Goal: Task Accomplishment & Management: Complete application form

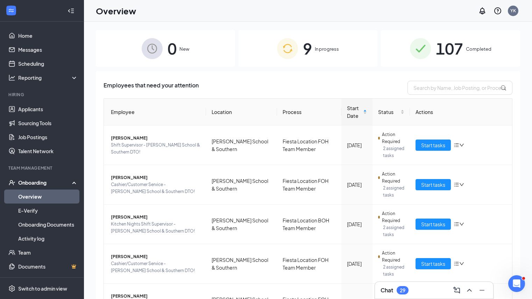
click at [291, 48] on img at bounding box center [287, 48] width 21 height 21
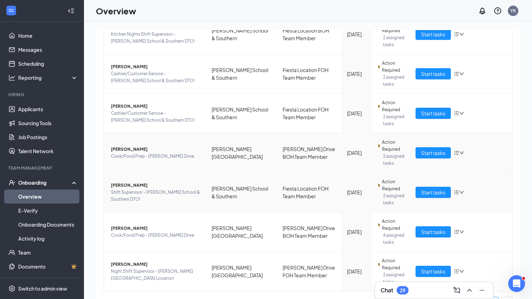
scroll to position [190, 0]
click at [432, 150] on span "Start tasks" at bounding box center [433, 153] width 24 height 8
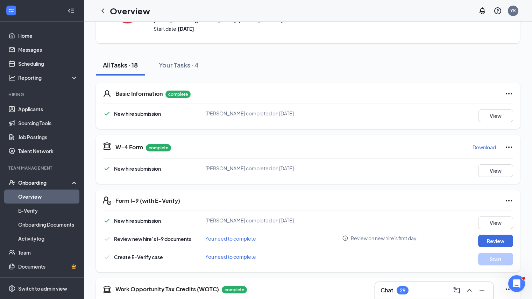
scroll to position [51, 0]
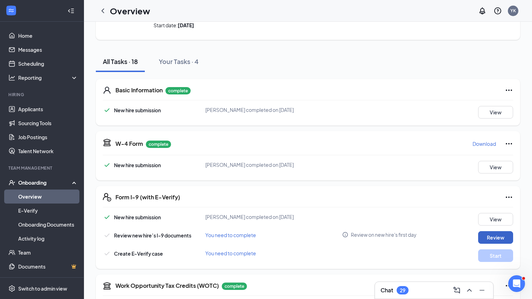
click at [496, 238] on button "Review" at bounding box center [495, 237] width 35 height 13
type input "[DATE]"
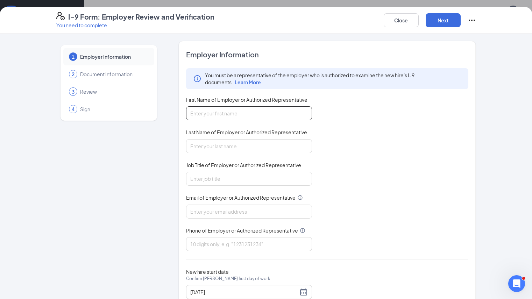
click at [233, 113] on input "First Name of Employer or Authorized Representative" at bounding box center [249, 113] width 126 height 14
type input "[PERSON_NAME]"
click at [218, 152] on input "Last Name of Employer or Authorized Representative" at bounding box center [249, 146] width 126 height 14
type input "L"
type input "Korpan"
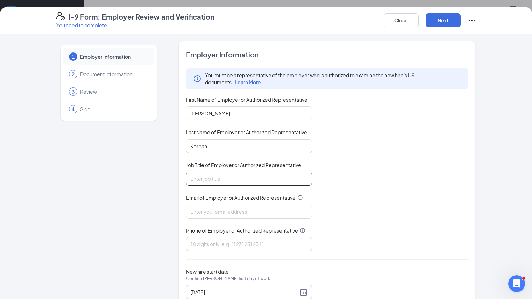
click at [213, 183] on input "Job Title of Employer or Authorized Representative" at bounding box center [249, 179] width 126 height 14
type input "Dir of Talent Acquisition"
click at [193, 211] on input "Email of Employer or Authorized Representative" at bounding box center [249, 211] width 126 height 14
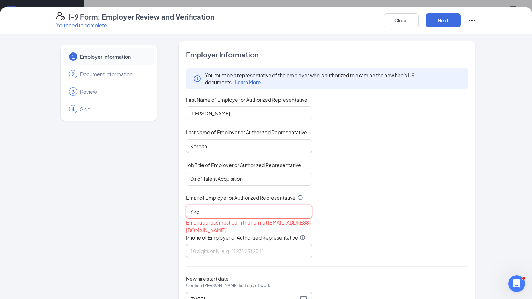
type input "[EMAIL_ADDRESS][DOMAIN_NAME]"
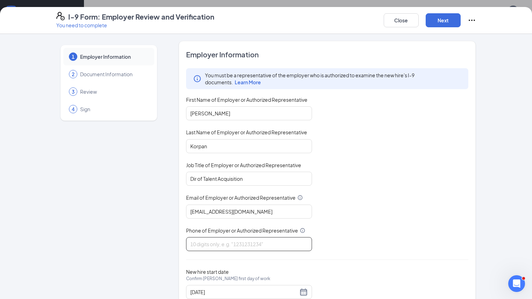
click at [203, 246] on input "Phone of Employer or Authorized Representative" at bounding box center [249, 244] width 126 height 14
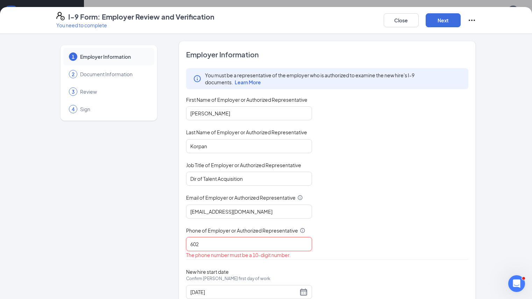
type input "6024120626"
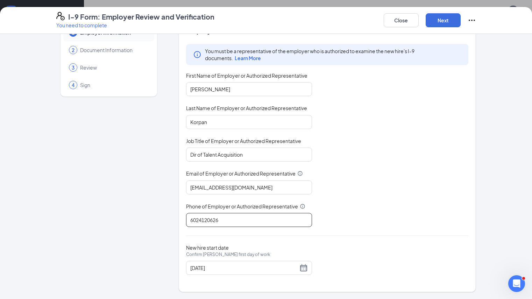
scroll to position [28, 0]
click at [460, 20] on button "Next" at bounding box center [442, 20] width 35 height 14
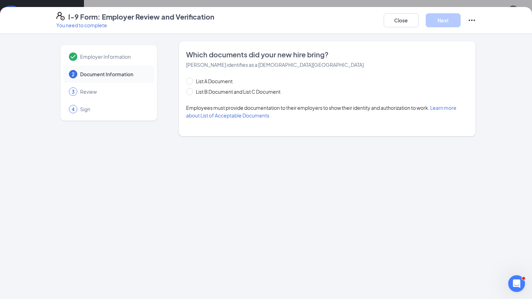
scroll to position [0, 0]
click at [186, 94] on span at bounding box center [189, 91] width 7 height 7
click at [186, 93] on input "List B Document and List C Document" at bounding box center [188, 90] width 5 height 5
radio input "true"
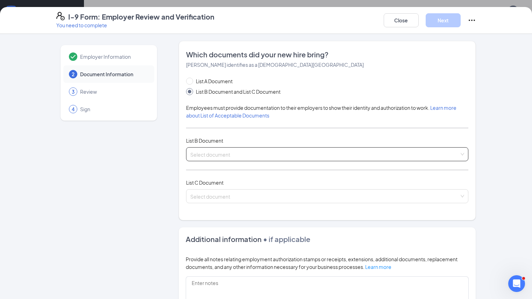
click at [189, 157] on div "Select document List B Documents Driver’s License issued by U.S State or outlyi…" at bounding box center [327, 154] width 282 height 14
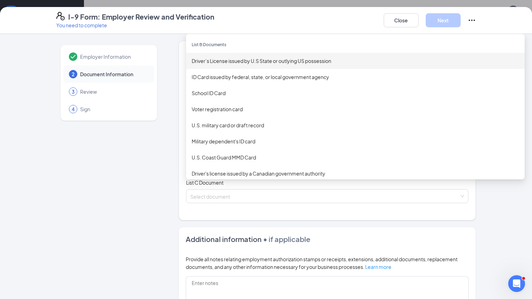
click at [212, 64] on div "Driver’s License issued by U.S State or outlying US possession" at bounding box center [355, 61] width 327 height 8
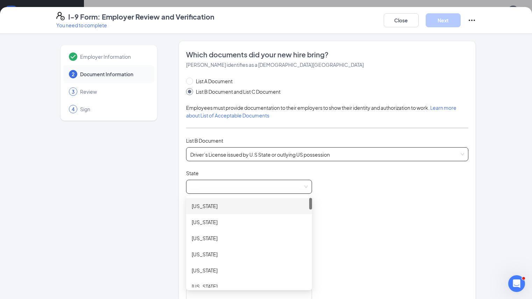
click at [190, 187] on span at bounding box center [248, 186] width 117 height 13
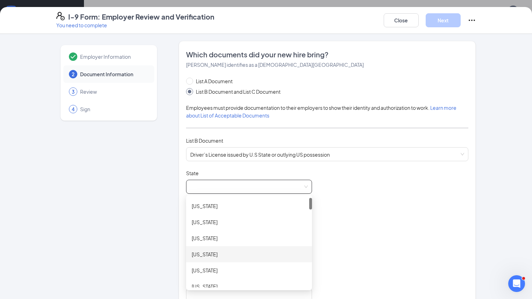
click at [192, 258] on div "[US_STATE]" at bounding box center [249, 254] width 115 height 8
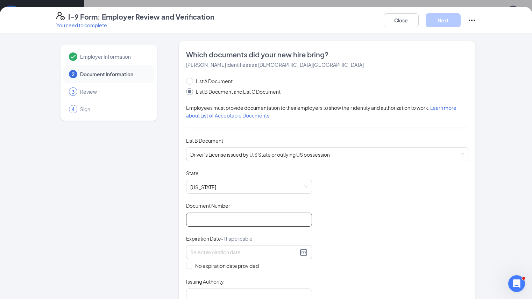
click at [188, 216] on input "Document Number" at bounding box center [249, 219] width 126 height 14
type input "D06457965"
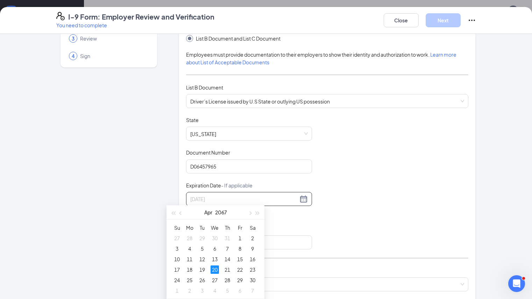
scroll to position [83, 0]
click at [214, 269] on div "20" at bounding box center [214, 269] width 8 height 8
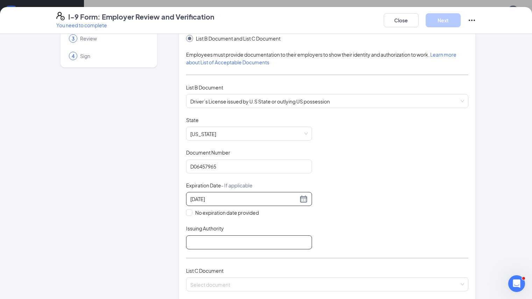
type input "[DATE]"
click at [188, 240] on input "Issuing Authority" at bounding box center [249, 242] width 126 height 14
type input "[US_STATE]"
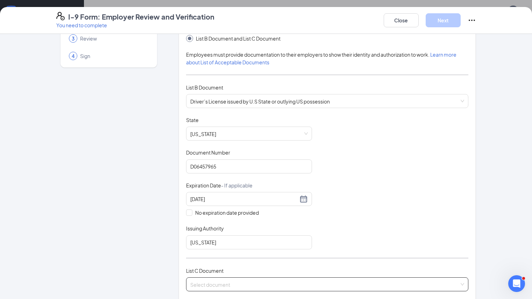
click at [203, 284] on input "search" at bounding box center [324, 282] width 269 height 10
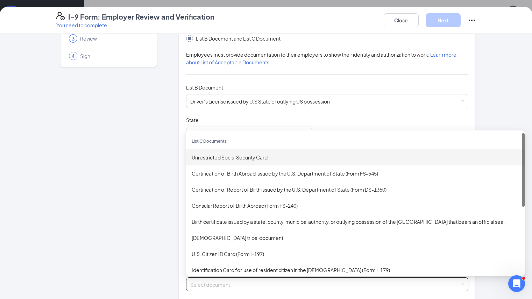
click at [198, 159] on div "Unrestricted Social Security Card" at bounding box center [355, 157] width 327 height 8
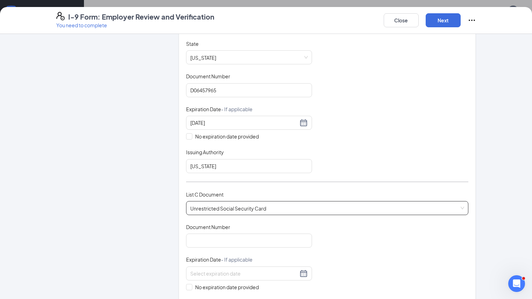
scroll to position [146, 0]
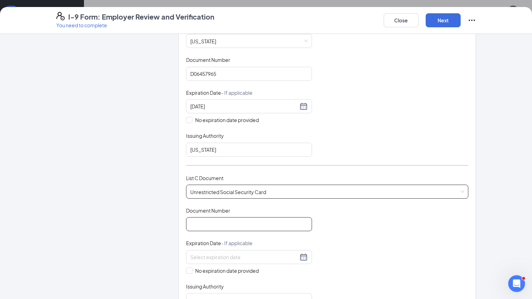
click at [193, 223] on input "Document Number" at bounding box center [249, 224] width 126 height 14
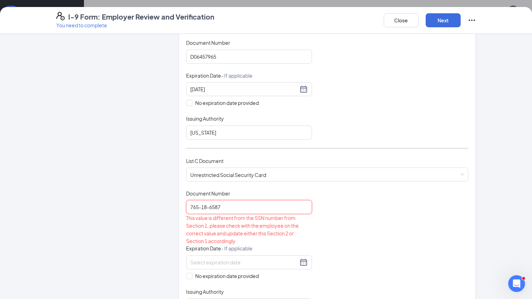
scroll to position [164, 0]
type input "765-18-6587"
click at [186, 276] on input "No expiration date provided" at bounding box center [188, 274] width 5 height 5
checkbox input "true"
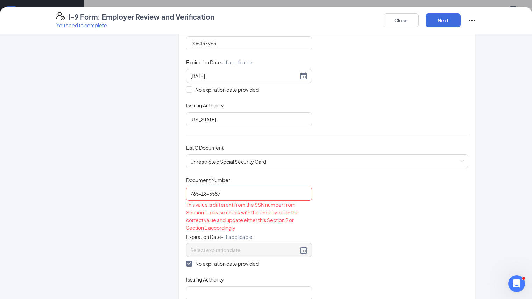
scroll to position [178, 0]
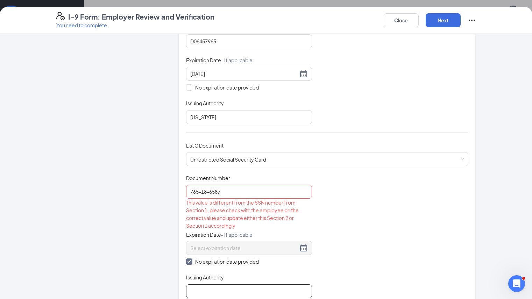
click at [188, 292] on input "Issuing Authority" at bounding box center [249, 291] width 126 height 14
type input "[GEOGRAPHIC_DATA]"
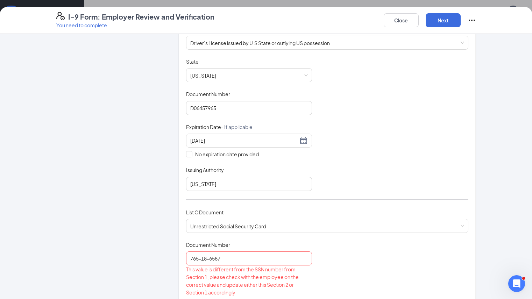
scroll to position [67, 0]
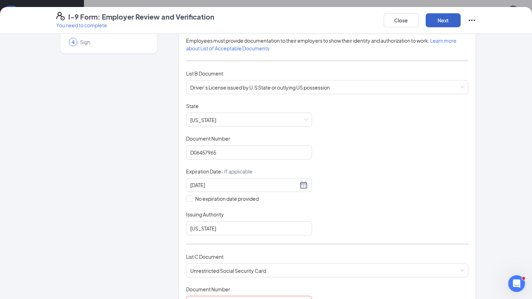
click at [460, 17] on button "Next" at bounding box center [442, 20] width 35 height 14
drag, startPoint x: 485, startPoint y: 18, endPoint x: 482, endPoint y: 16, distance: 4.0
click at [460, 16] on button "Next" at bounding box center [442, 20] width 35 height 14
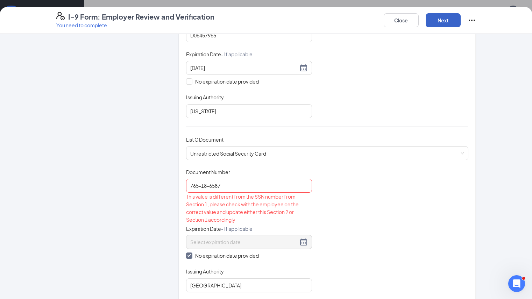
scroll to position [185, 0]
click at [418, 21] on button "Close" at bounding box center [400, 20] width 35 height 14
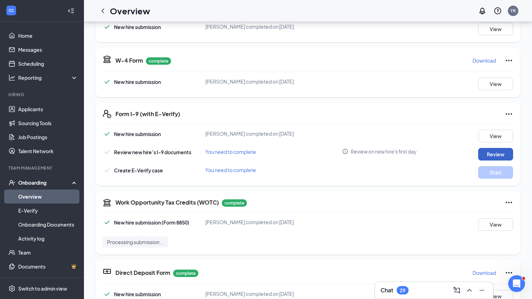
scroll to position [0, 0]
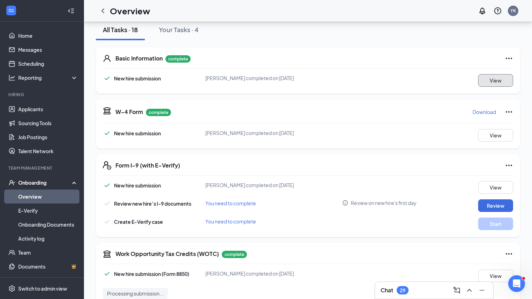
click at [497, 75] on button "View" at bounding box center [495, 80] width 35 height 13
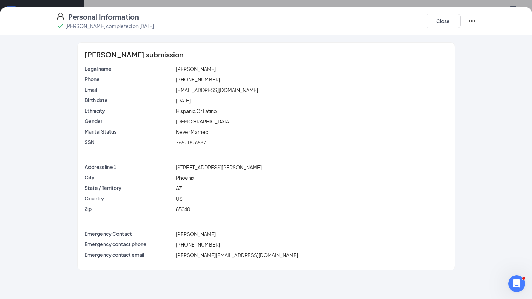
scroll to position [134, 0]
click at [460, 21] on button "Close" at bounding box center [442, 21] width 35 height 14
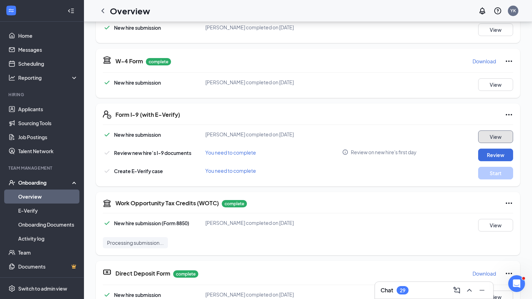
click at [485, 133] on button "View" at bounding box center [495, 136] width 35 height 13
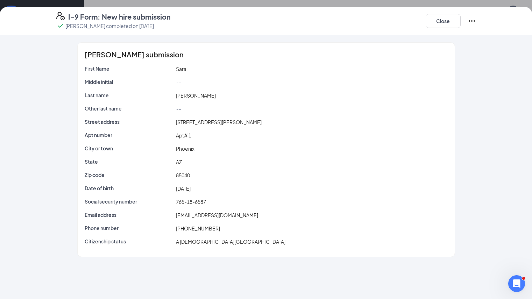
scroll to position [166, 0]
click at [460, 22] on button "Close" at bounding box center [442, 21] width 35 height 14
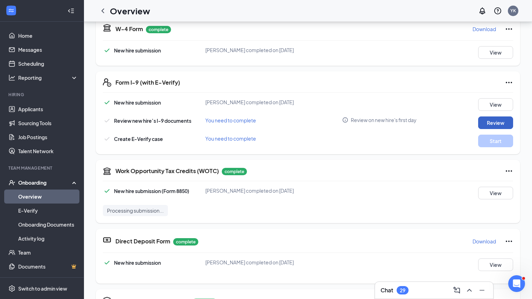
click at [484, 124] on button "Review" at bounding box center [495, 122] width 35 height 13
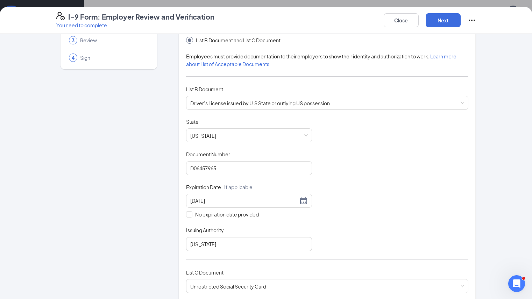
scroll to position [41, 0]
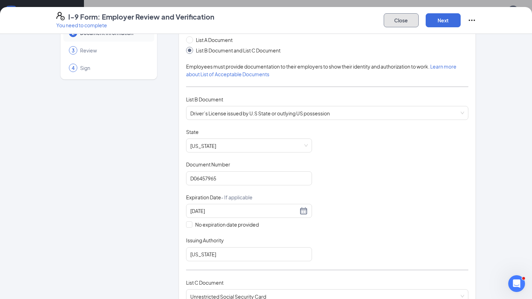
click at [418, 20] on button "Close" at bounding box center [400, 20] width 35 height 14
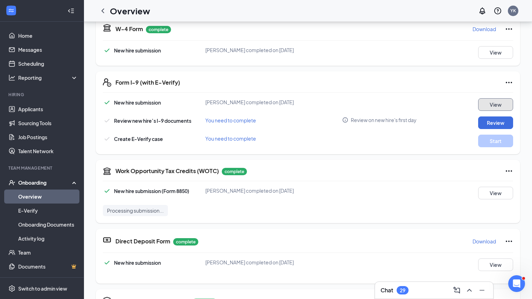
click at [485, 105] on button "View" at bounding box center [495, 104] width 35 height 13
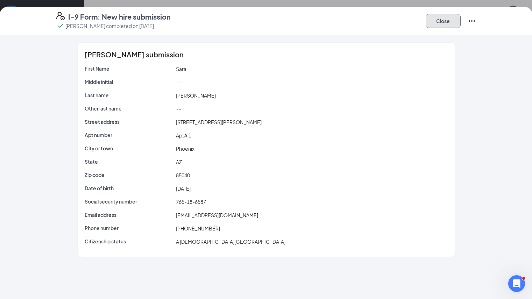
click at [460, 19] on button "Close" at bounding box center [442, 21] width 35 height 14
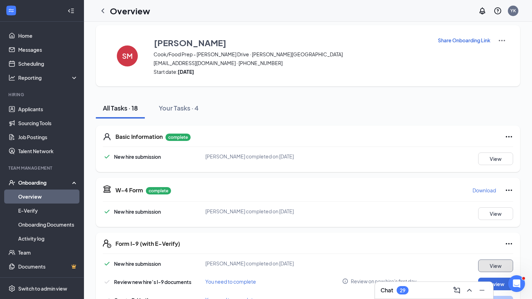
scroll to position [4, 0]
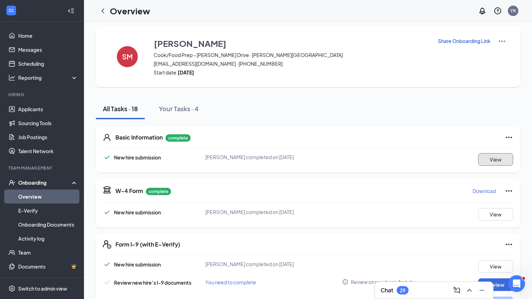
click at [489, 159] on button "View" at bounding box center [495, 159] width 35 height 13
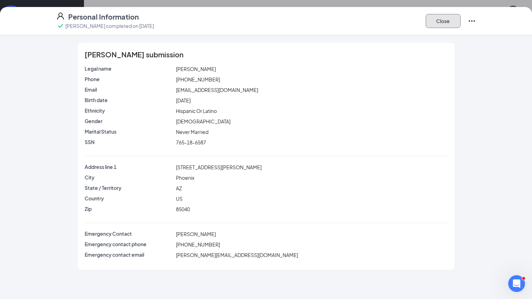
click at [460, 22] on button "Close" at bounding box center [442, 21] width 35 height 14
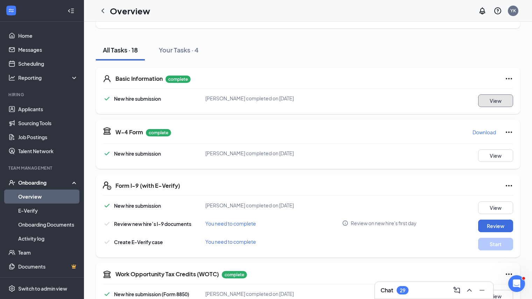
scroll to position [59, 0]
click at [495, 156] on button "View" at bounding box center [495, 155] width 35 height 13
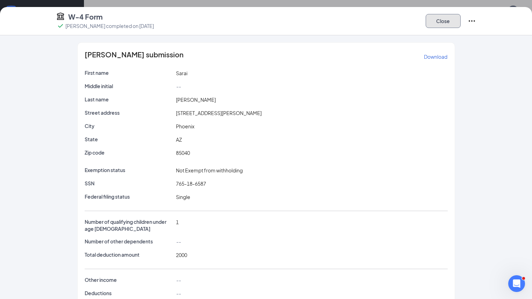
drag, startPoint x: 481, startPoint y: 19, endPoint x: 487, endPoint y: 23, distance: 6.6
click at [460, 23] on button "Close" at bounding box center [442, 21] width 35 height 14
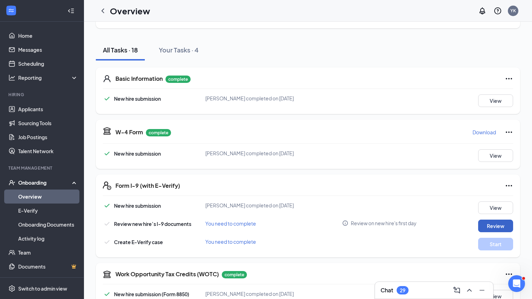
click at [481, 223] on button "Review" at bounding box center [495, 225] width 35 height 13
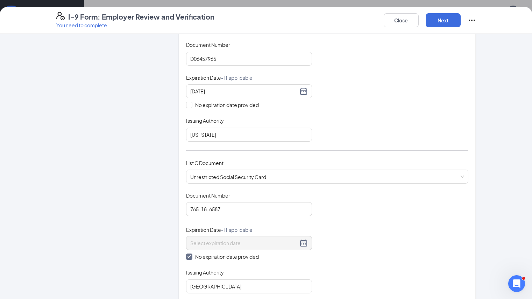
scroll to position [161, 0]
click at [216, 211] on input "765-18-6587" at bounding box center [249, 209] width 126 height 14
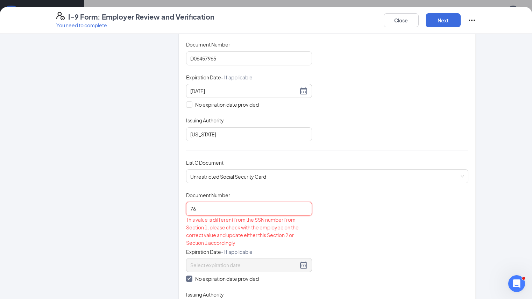
type input "7"
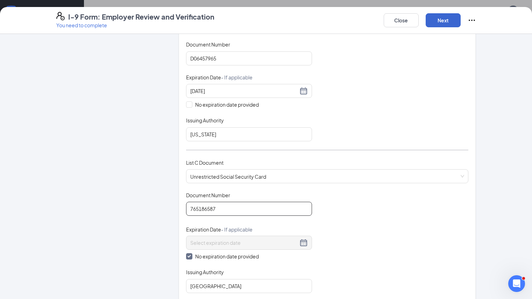
type input "765186587"
click at [460, 21] on button "Next" at bounding box center [442, 20] width 35 height 14
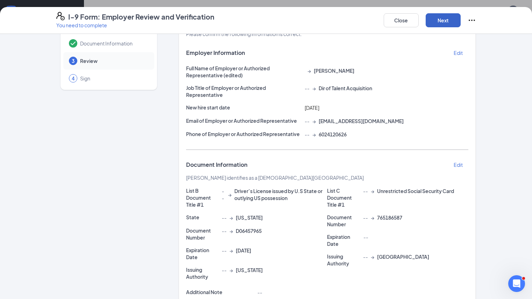
scroll to position [111, 0]
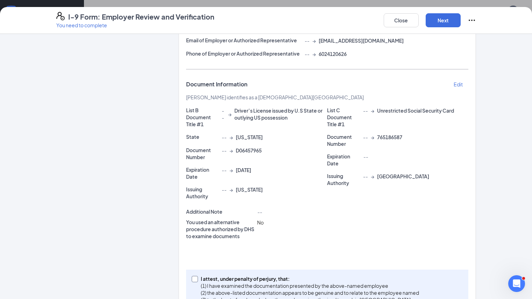
click at [192, 276] on input "I attest, under penalty of [PERSON_NAME], that: (1) I have examined the documen…" at bounding box center [194, 278] width 5 height 5
checkbox input "true"
click at [460, 16] on button "Next" at bounding box center [442, 20] width 35 height 14
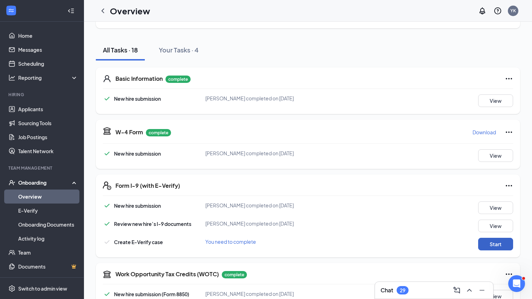
click at [494, 244] on button "Start" at bounding box center [495, 244] width 35 height 13
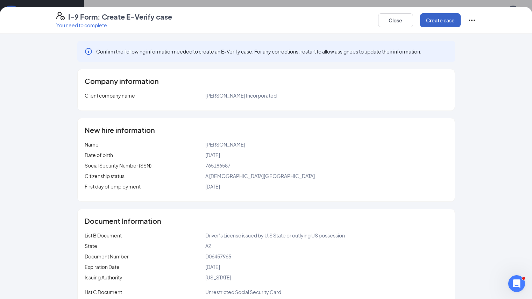
click at [460, 21] on button "Create case" at bounding box center [440, 20] width 41 height 14
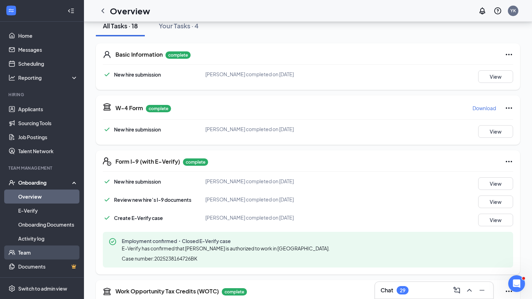
click at [27, 251] on link "Team" at bounding box center [48, 252] width 60 height 14
